Goal: Task Accomplishment & Management: Complete application form

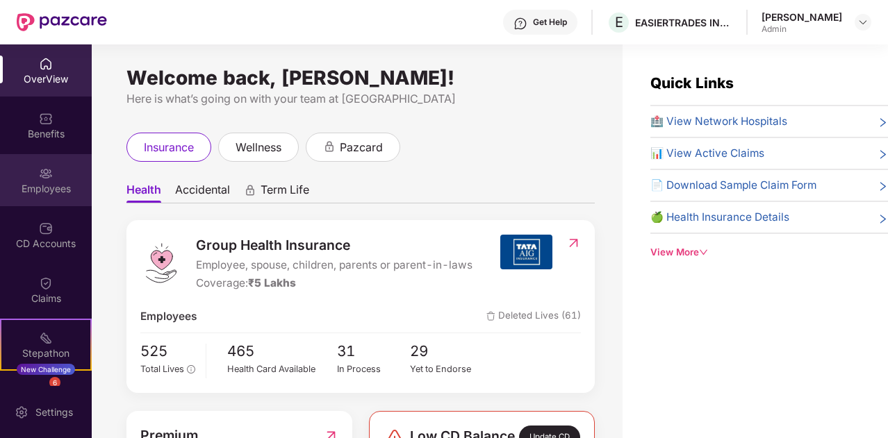
click at [41, 165] on div at bounding box center [46, 172] width 14 height 14
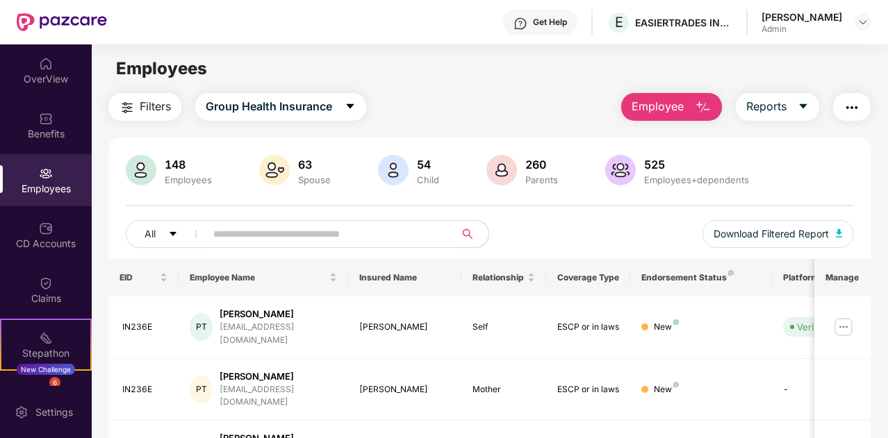
click at [685, 99] on button "Employee" at bounding box center [671, 107] width 101 height 28
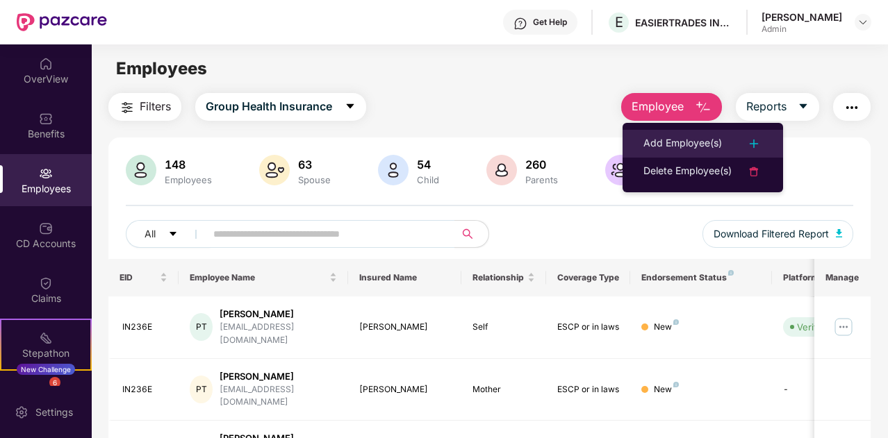
click at [697, 142] on div "Add Employee(s)" at bounding box center [682, 143] width 79 height 17
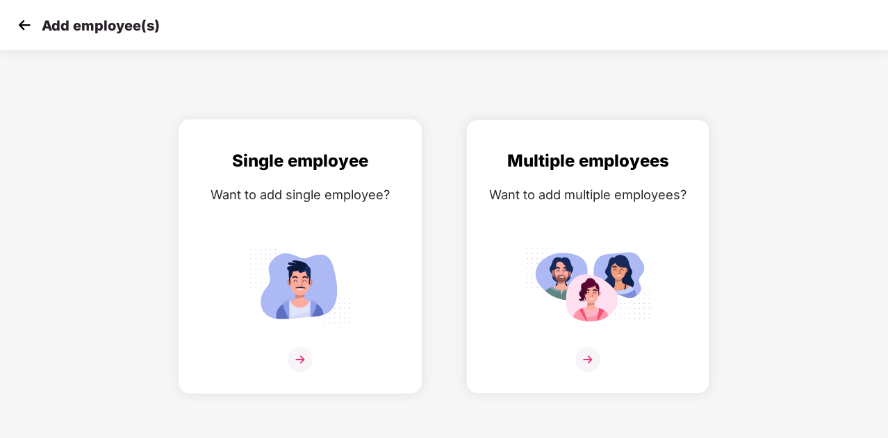
click at [300, 358] on img at bounding box center [300, 359] width 25 height 25
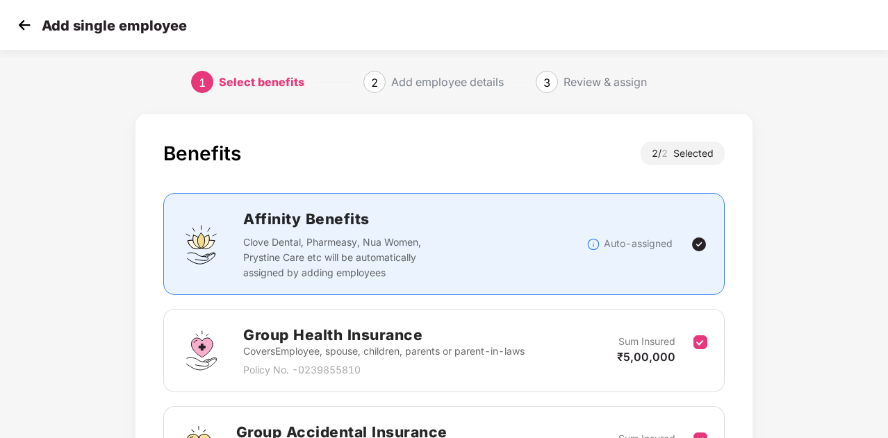
scroll to position [171, 0]
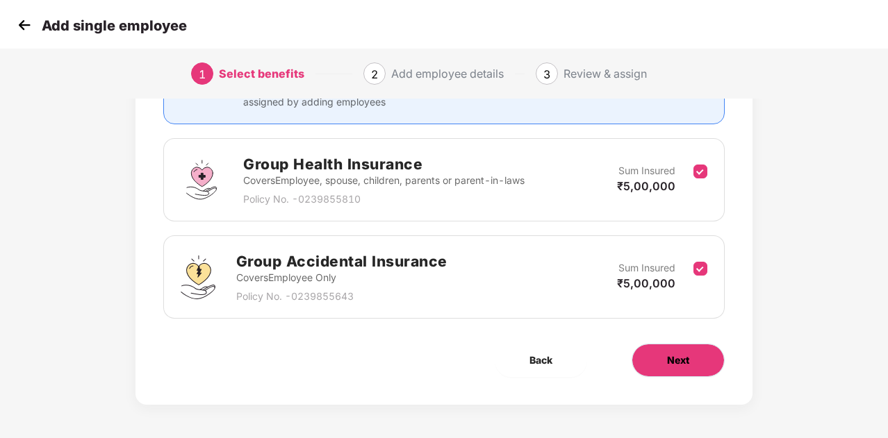
click at [686, 365] on span "Next" at bounding box center [678, 360] width 22 height 15
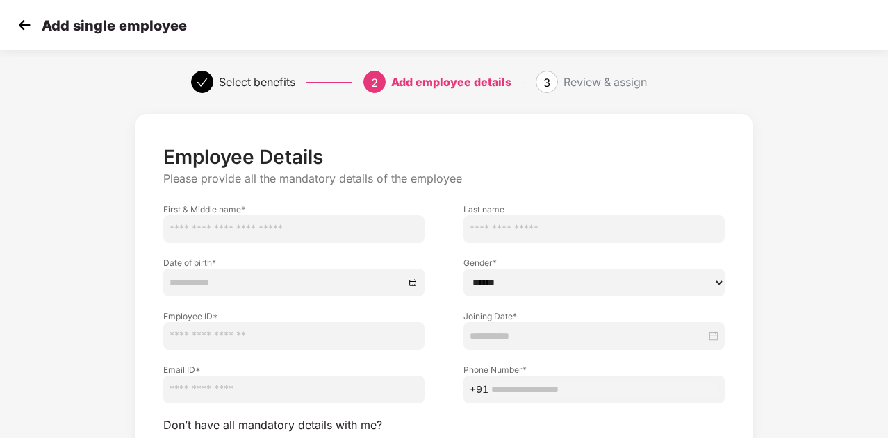
scroll to position [118, 0]
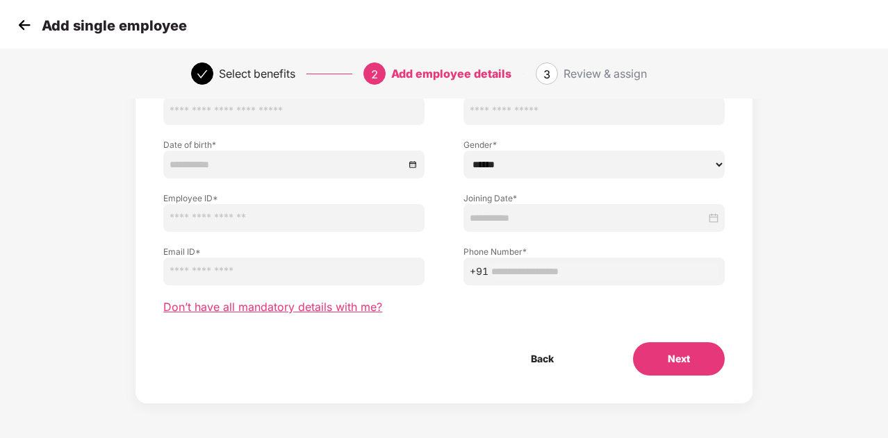
click at [251, 301] on span "Don’t have all mandatory details with me?" at bounding box center [272, 307] width 219 height 15
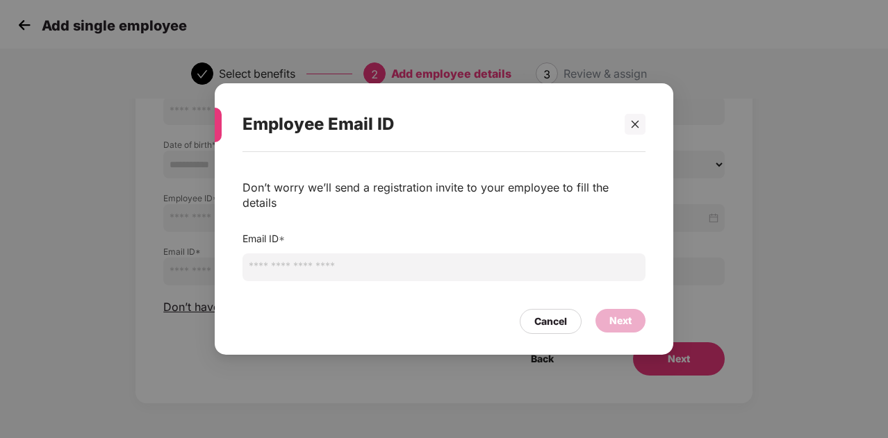
click at [320, 261] on input "email" at bounding box center [443, 268] width 403 height 28
paste input "**********"
type input "**********"
click at [608, 310] on div "Next" at bounding box center [620, 321] width 50 height 24
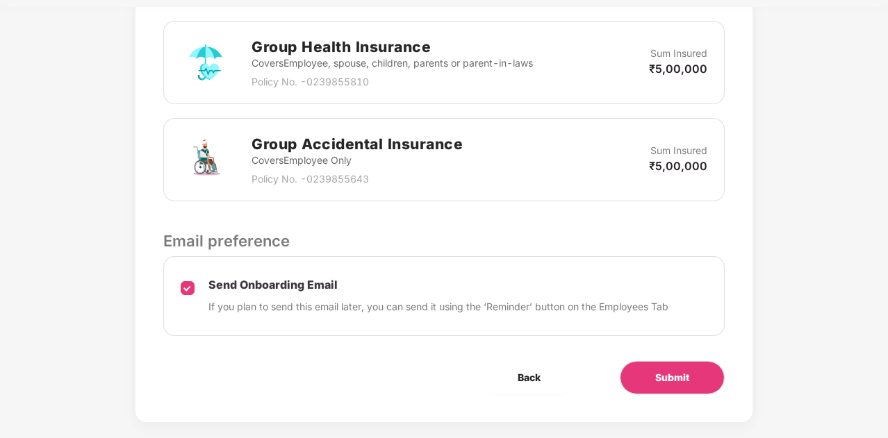
scroll to position [447, 0]
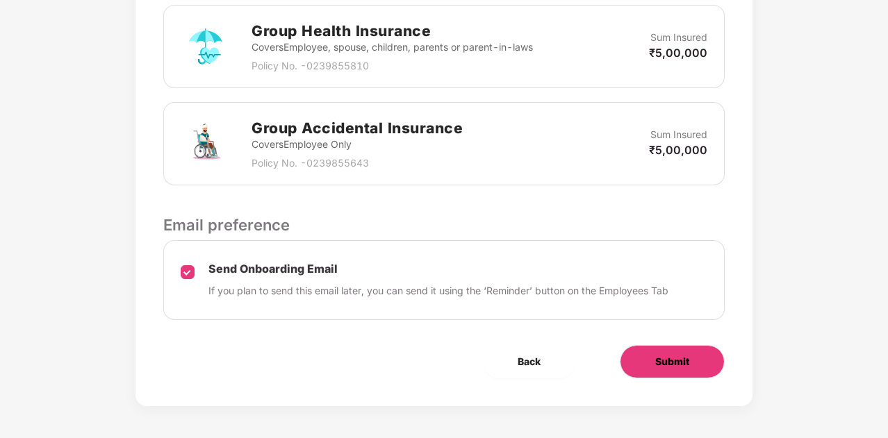
click at [660, 349] on button "Submit" at bounding box center [672, 361] width 105 height 33
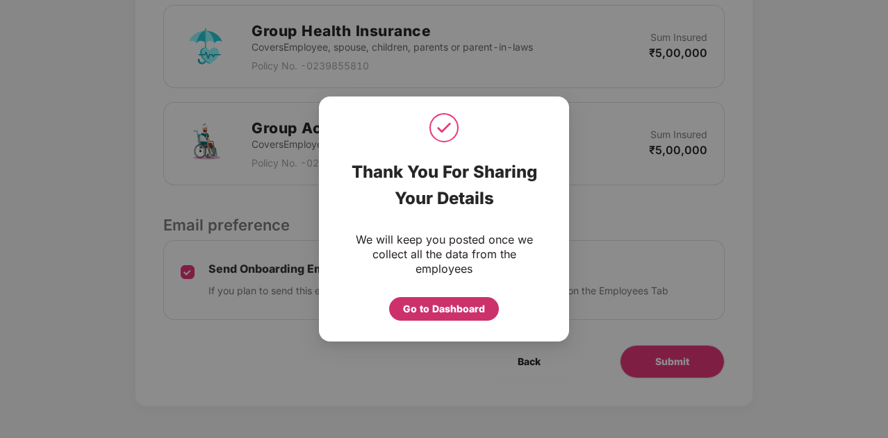
click at [418, 306] on div "Go to Dashboard" at bounding box center [444, 309] width 82 height 15
